Goal: Task Accomplishment & Management: Use online tool/utility

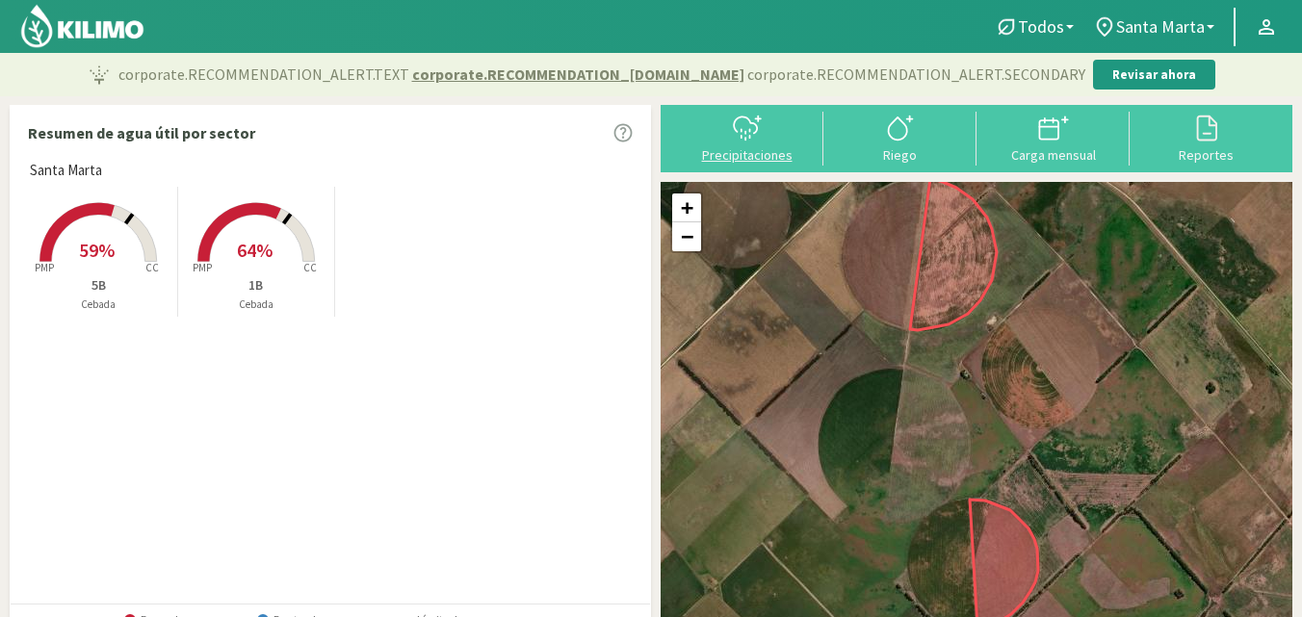
click at [766, 113] on div at bounding box center [747, 128] width 142 height 31
select select "1: Object"
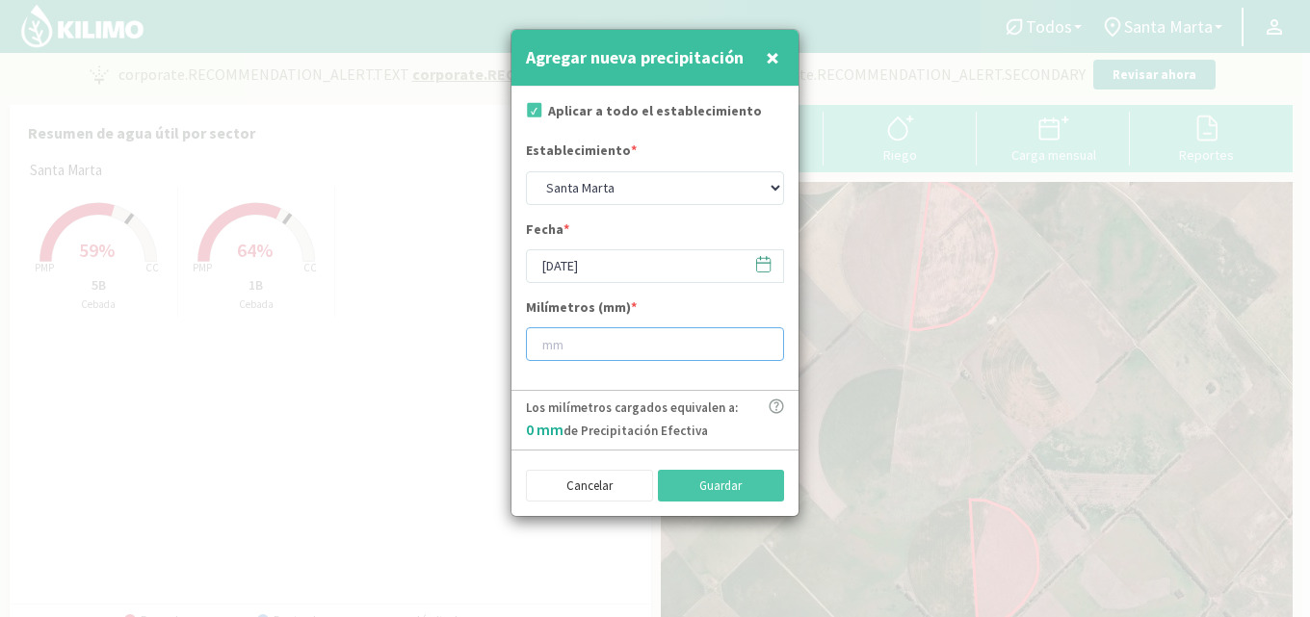
click at [552, 338] on input "number" at bounding box center [655, 344] width 258 height 34
type input "28"
click at [684, 490] on button "Guardar" at bounding box center [721, 486] width 127 height 33
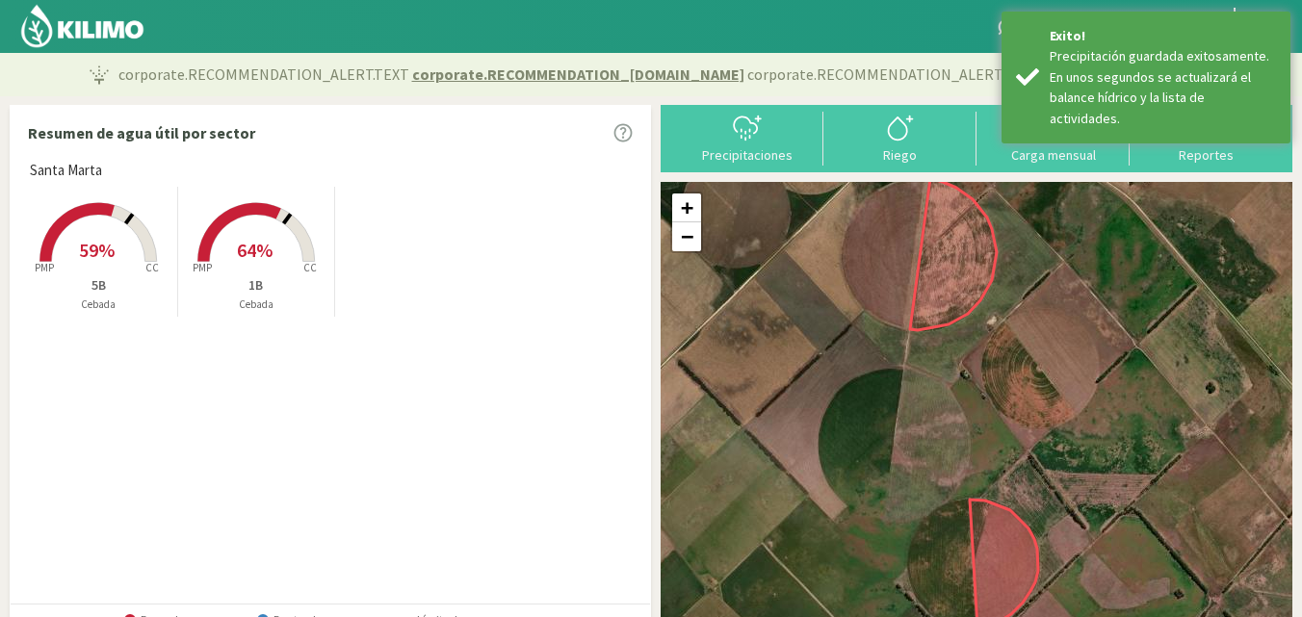
click at [417, 417] on div "Santa [PERSON_NAME] Created with Highcharts 9.2.2 PMP CC 59% 5B Cebada Created …" at bounding box center [335, 381] width 630 height 443
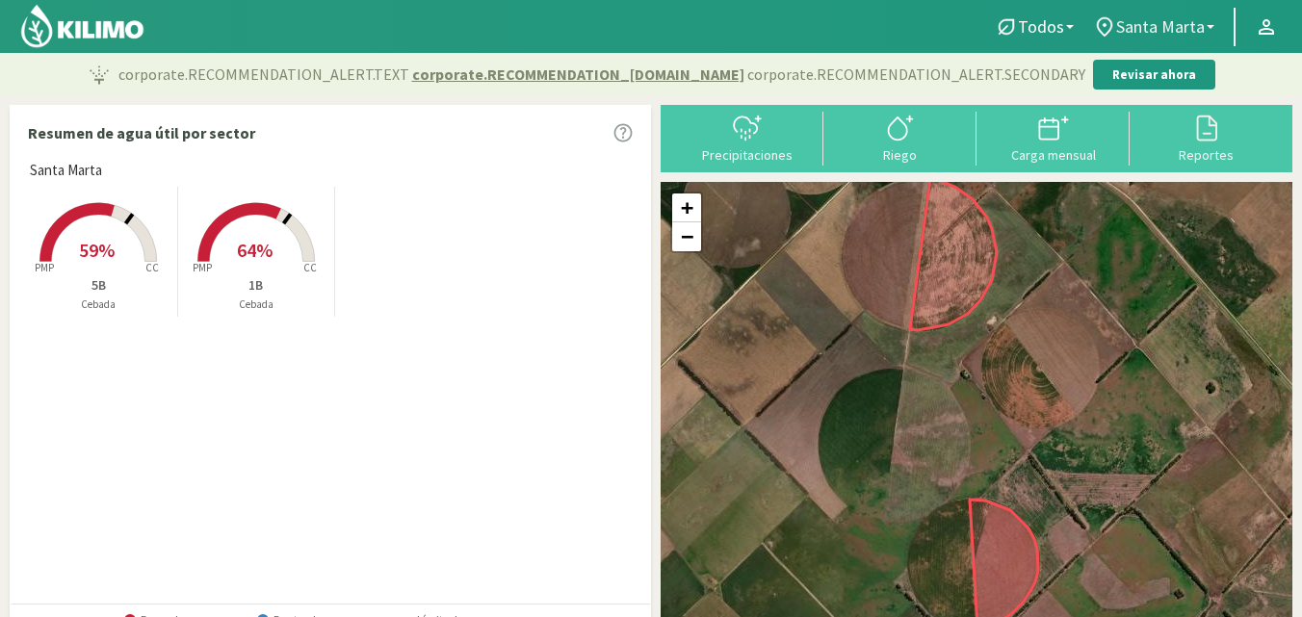
click at [1112, 24] on icon at bounding box center [1104, 26] width 15 height 19
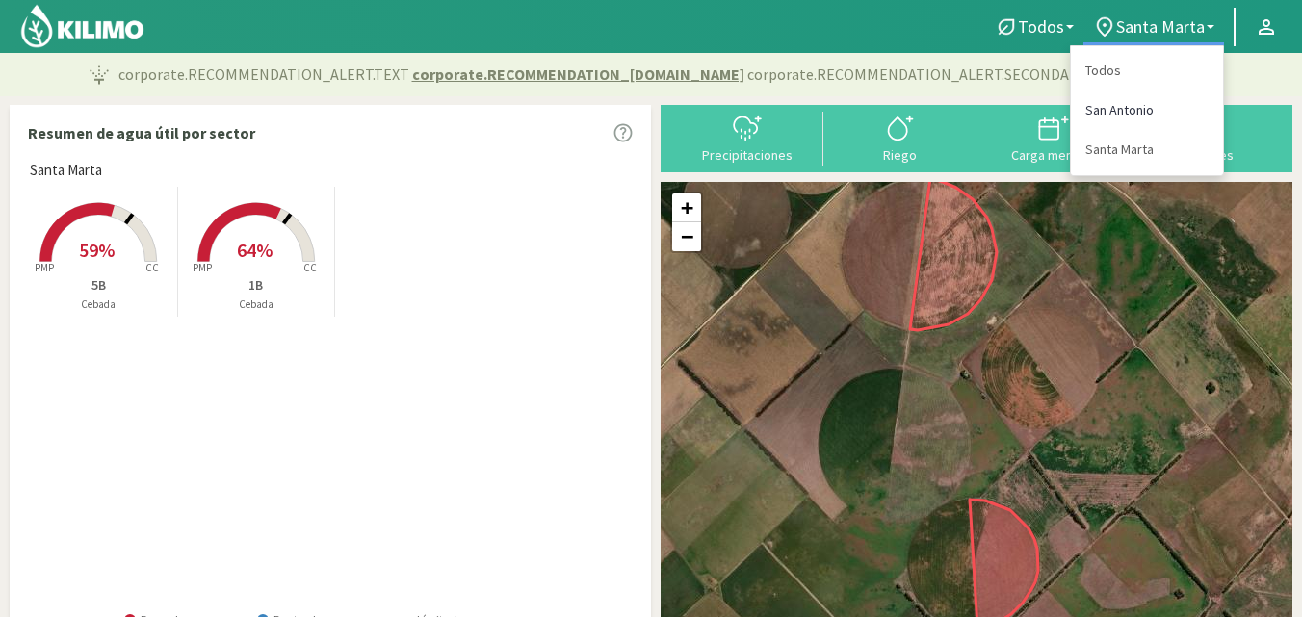
click at [1114, 109] on link "San Antonio" at bounding box center [1147, 110] width 152 height 39
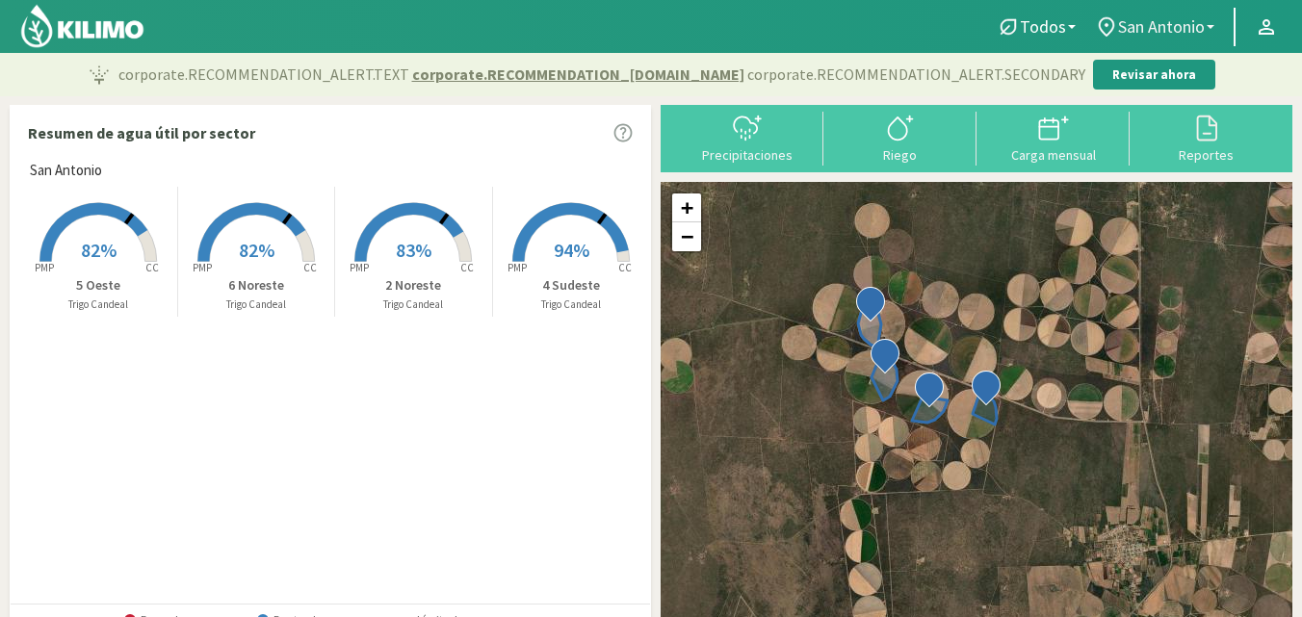
click at [1130, 28] on span "San Antonio" at bounding box center [1161, 26] width 87 height 20
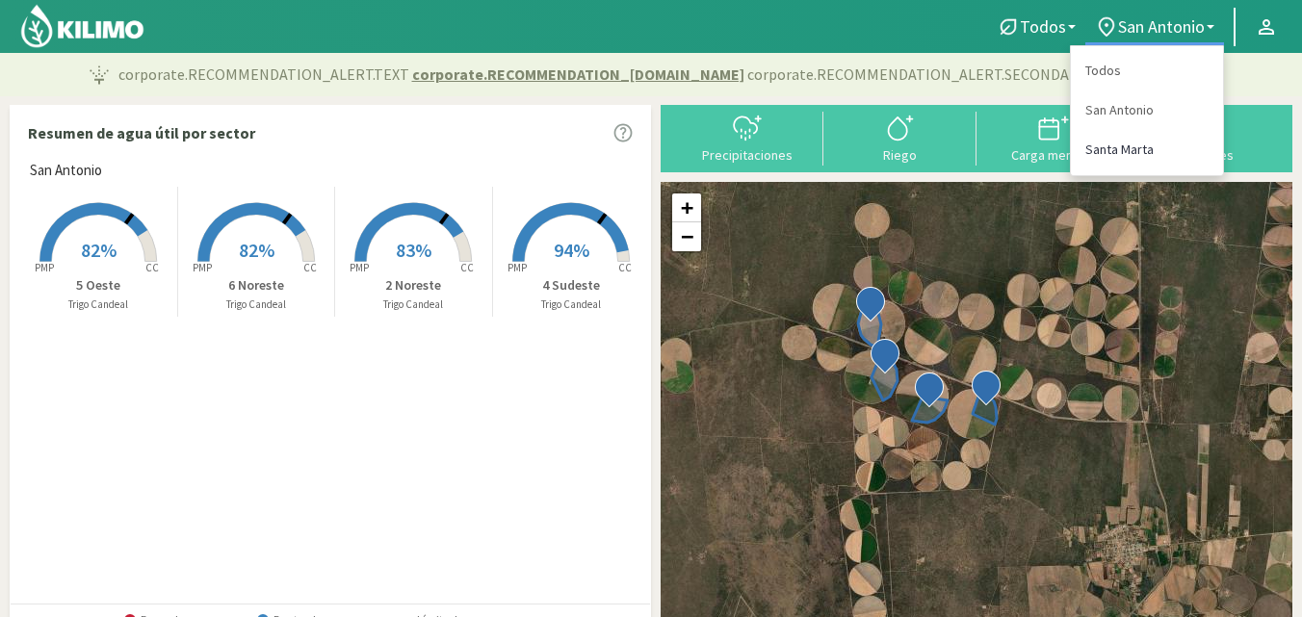
click at [1125, 148] on link "Santa Marta" at bounding box center [1147, 149] width 152 height 39
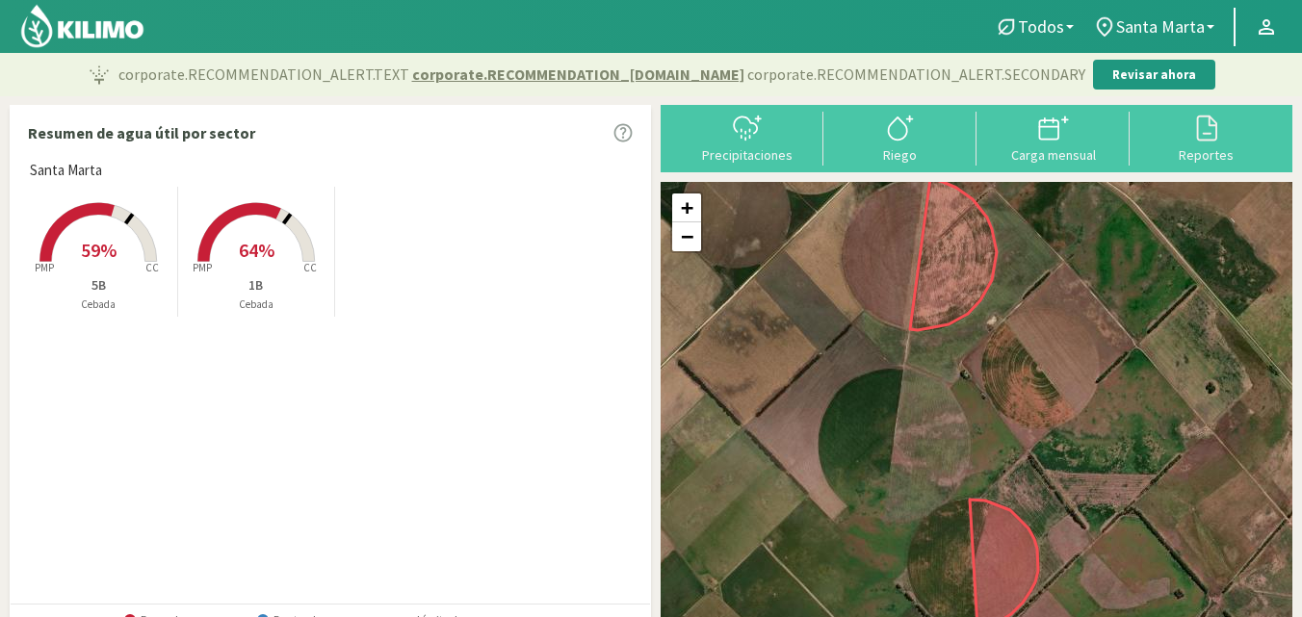
click at [241, 252] on span "64%" at bounding box center [257, 250] width 36 height 24
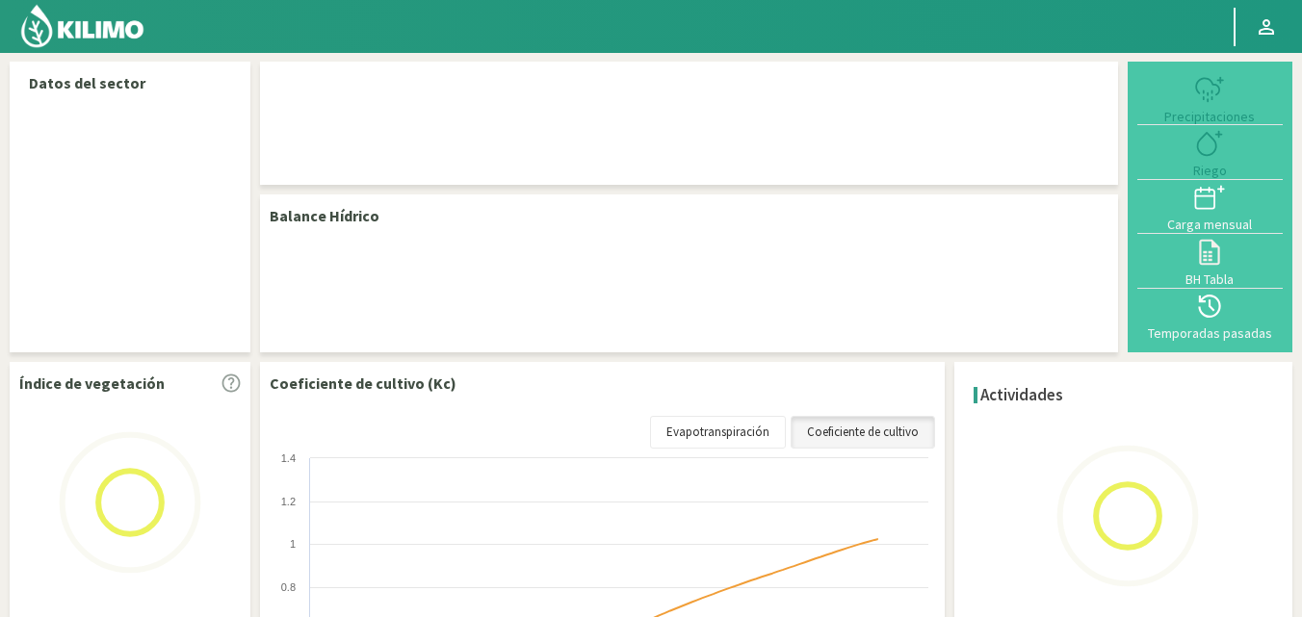
select select "1: Object"
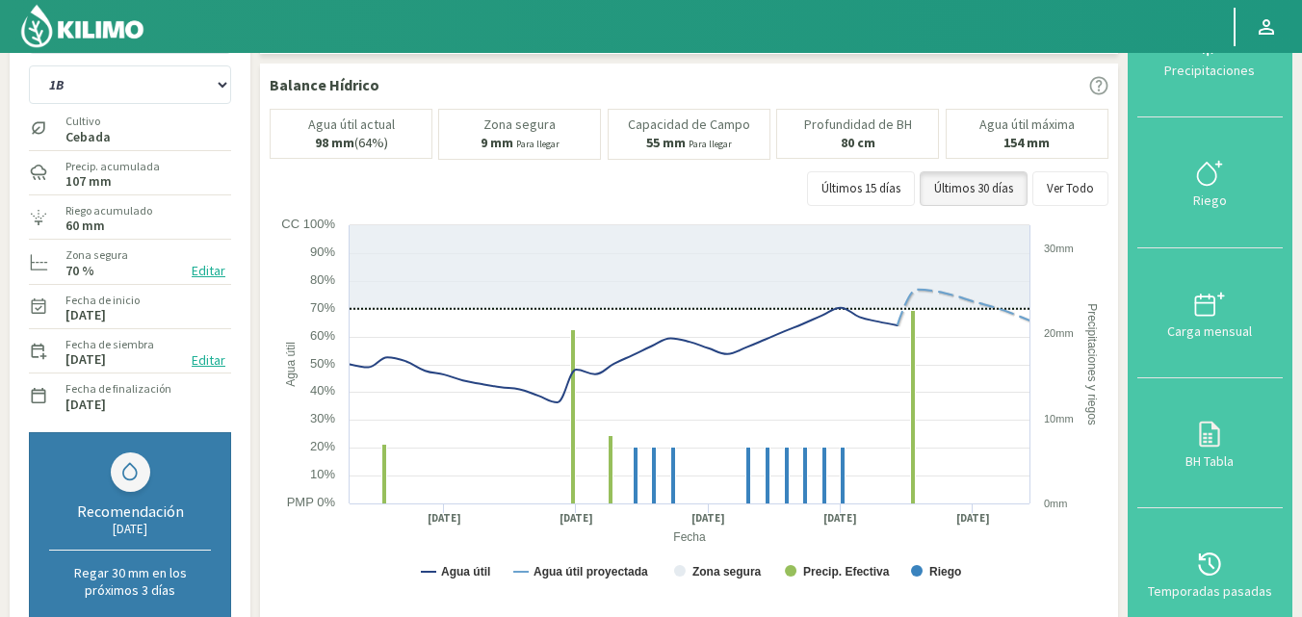
scroll to position [45, 0]
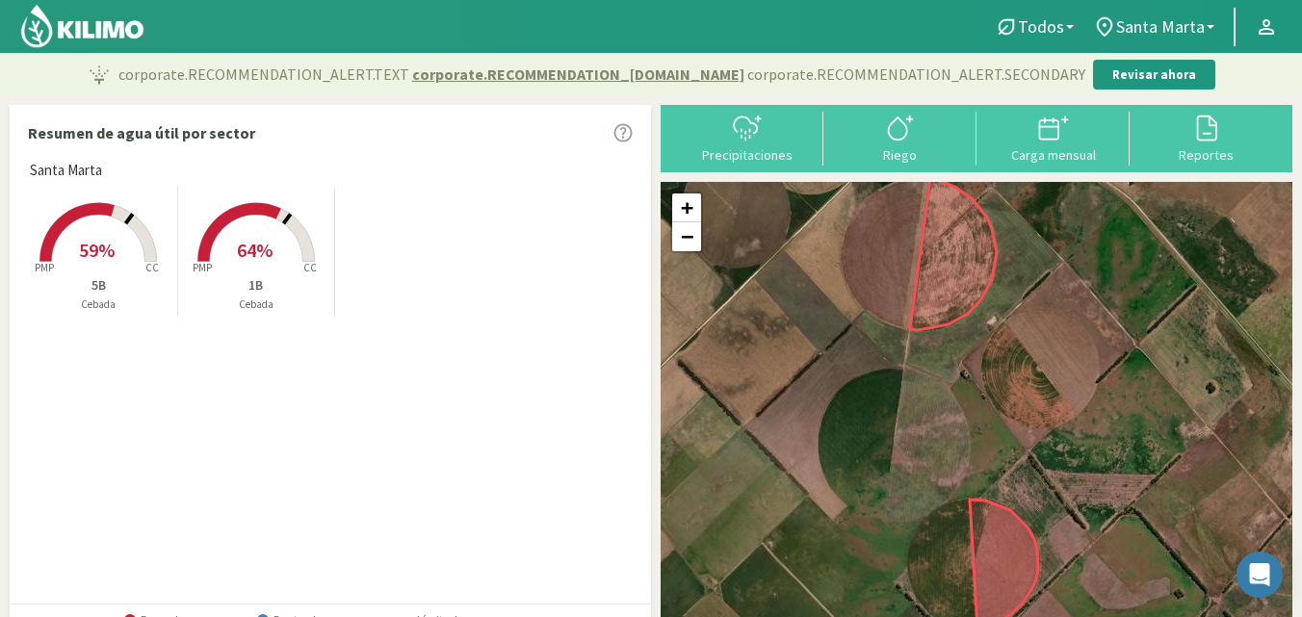
click at [130, 226] on icon at bounding box center [98, 232] width 117 height 59
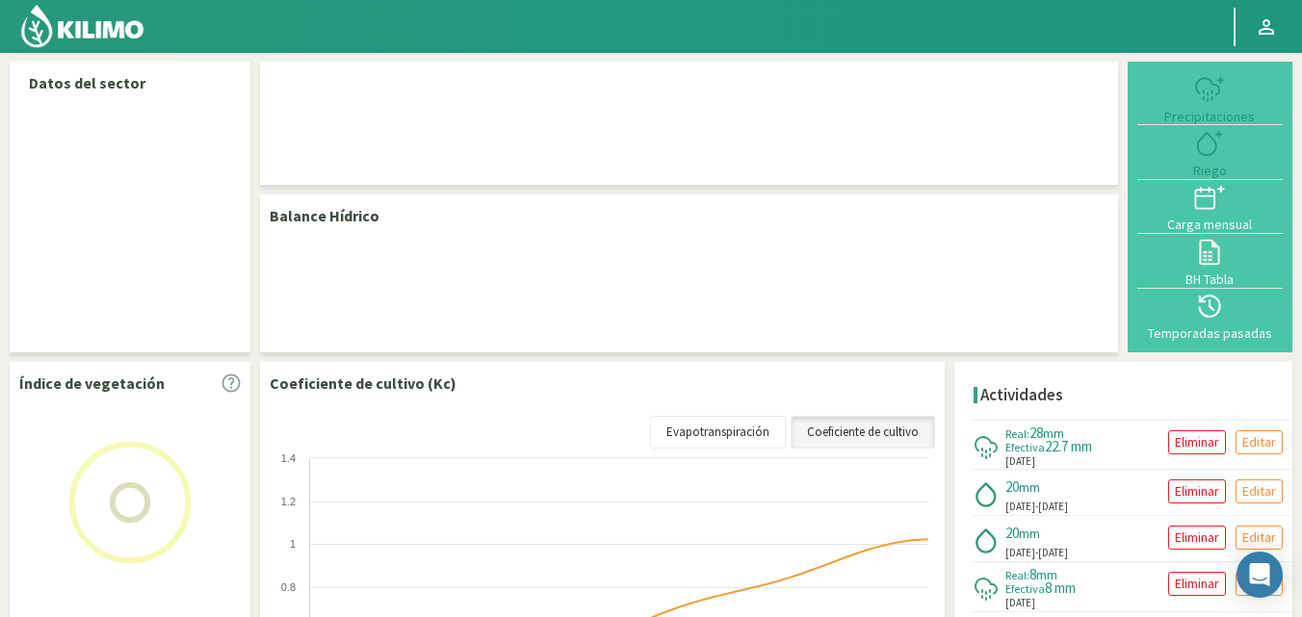
select select "1: Object"
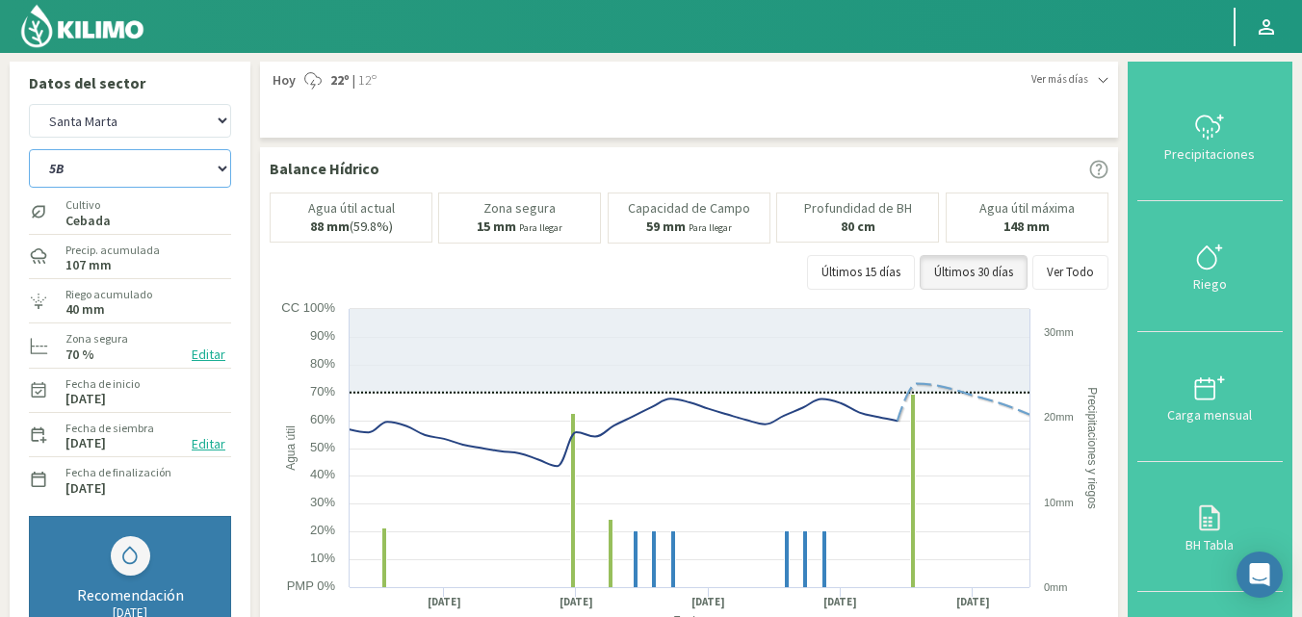
click at [180, 170] on select "1B 5B" at bounding box center [130, 168] width 202 height 39
select select "0: Object"
click at [29, 149] on select "1B 5B" at bounding box center [130, 168] width 202 height 39
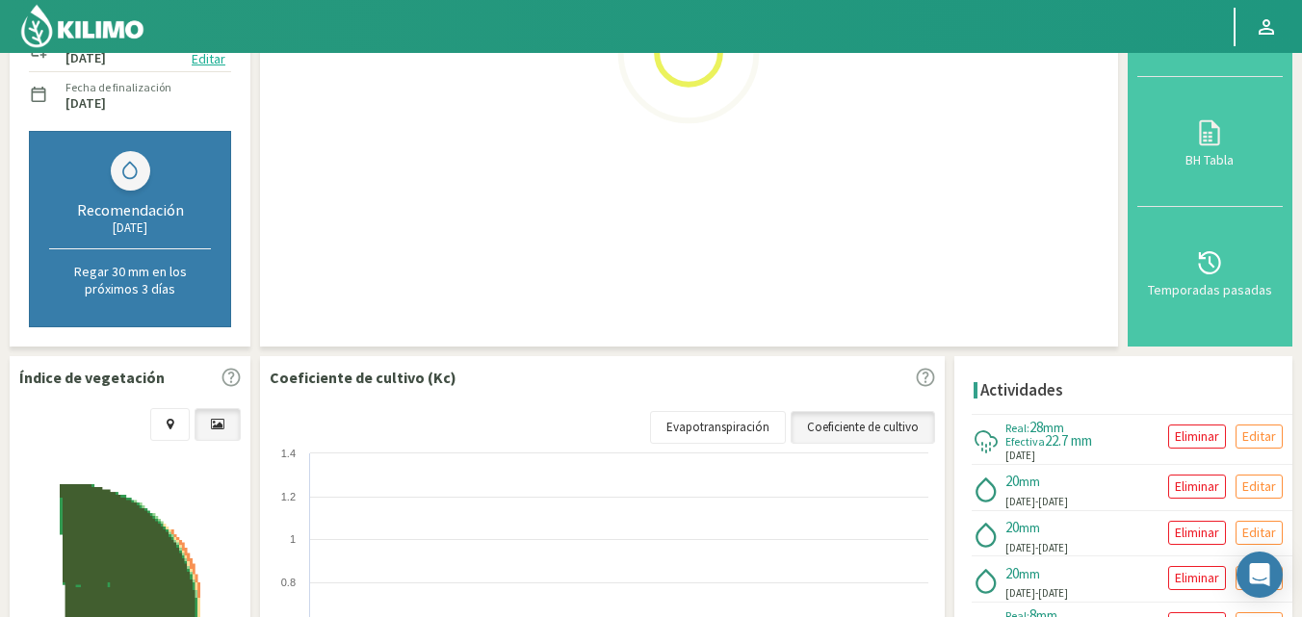
select select "3: Object"
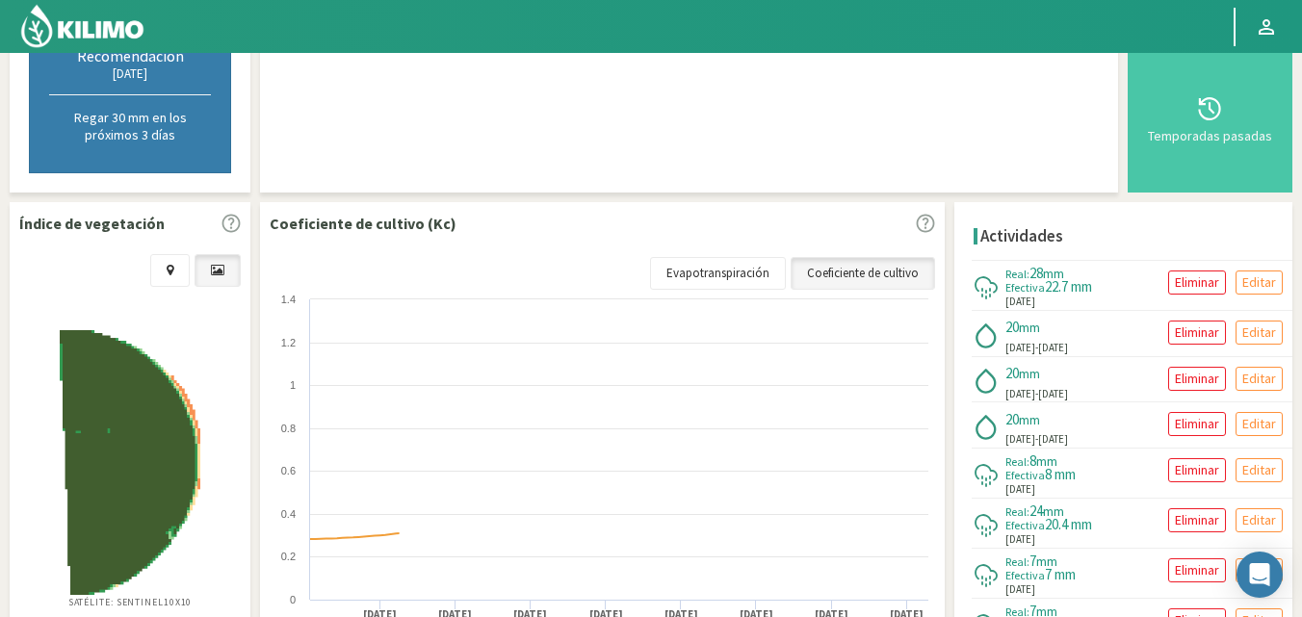
scroll to position [578, 0]
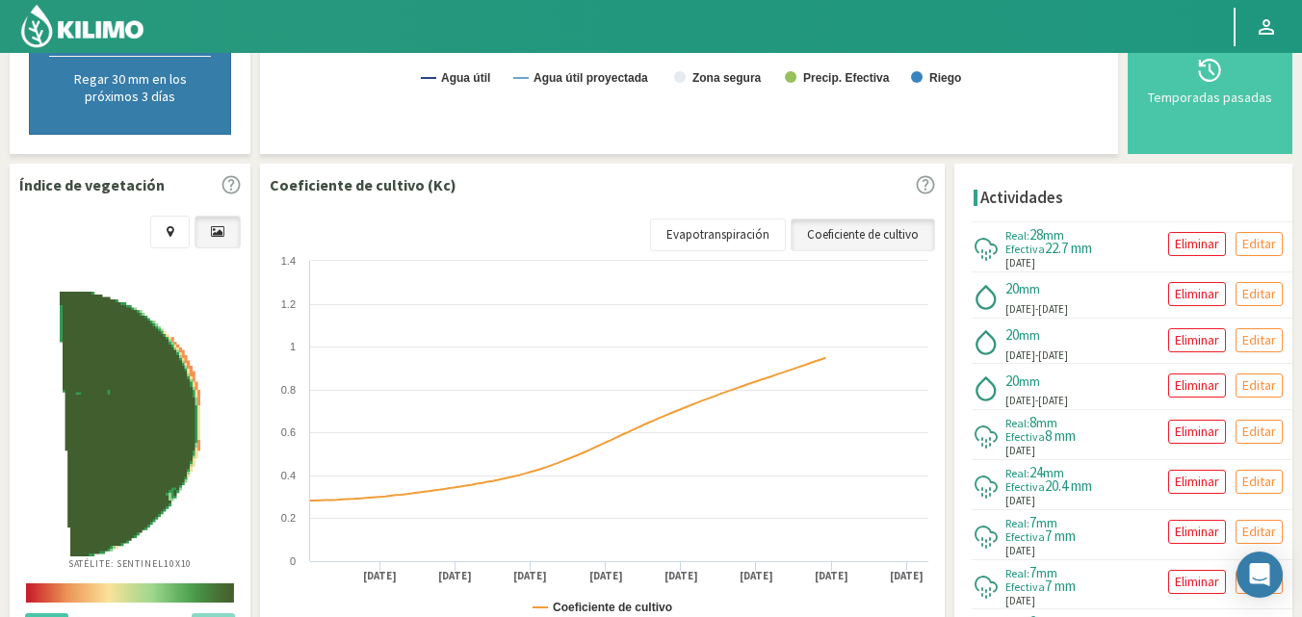
select select "2: Object"
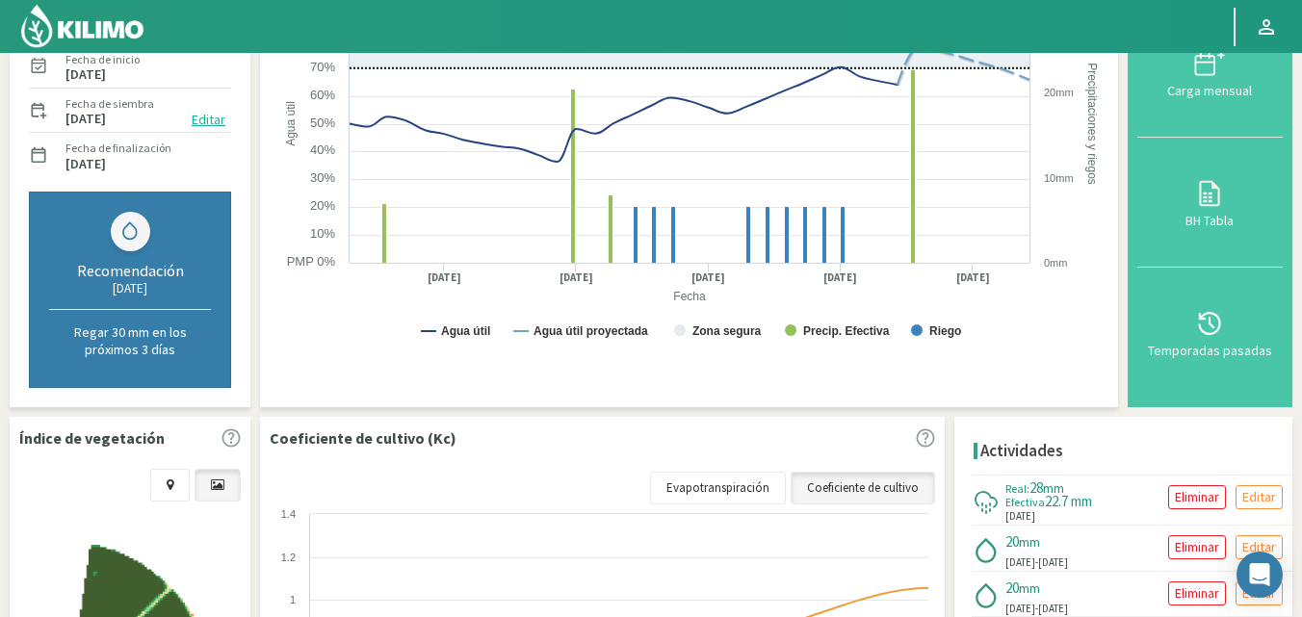
scroll to position [193, 0]
